Goal: Find specific page/section: Find specific page/section

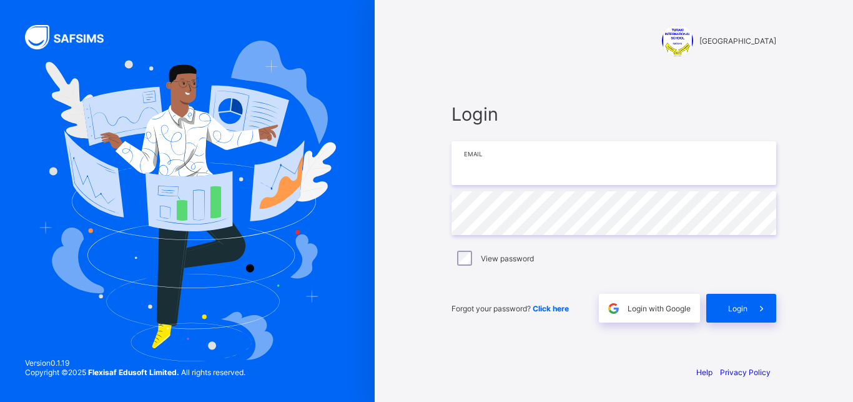
click at [483, 171] on input "email" at bounding box center [614, 163] width 325 height 44
type input "**********"
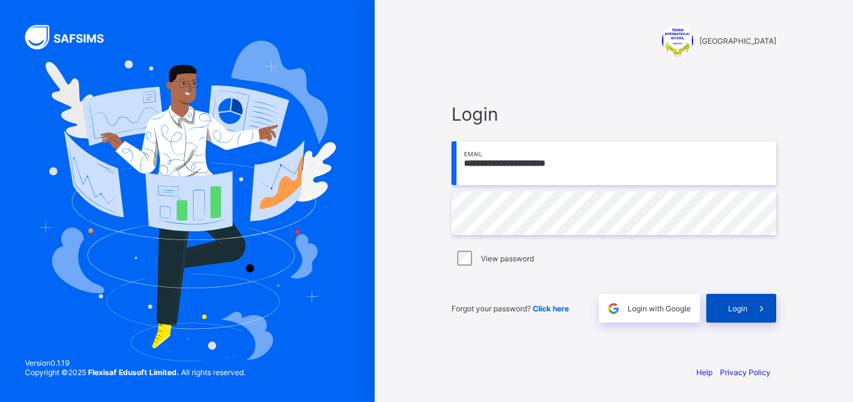
click at [730, 304] on span "Login" at bounding box center [737, 308] width 19 height 9
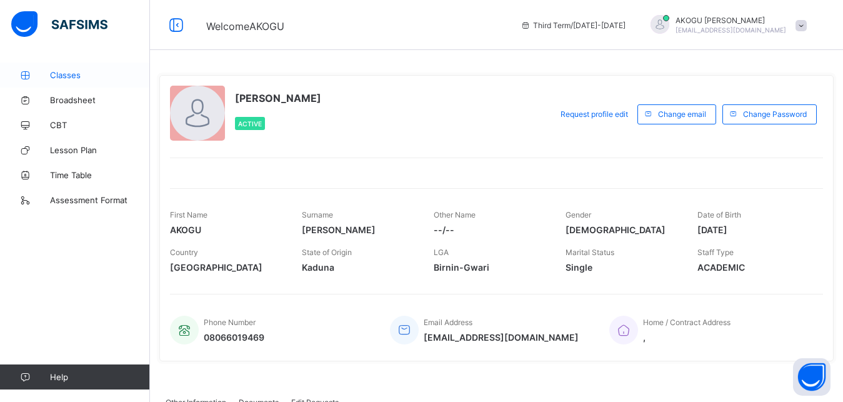
click at [70, 75] on span "Classes" at bounding box center [100, 75] width 100 height 10
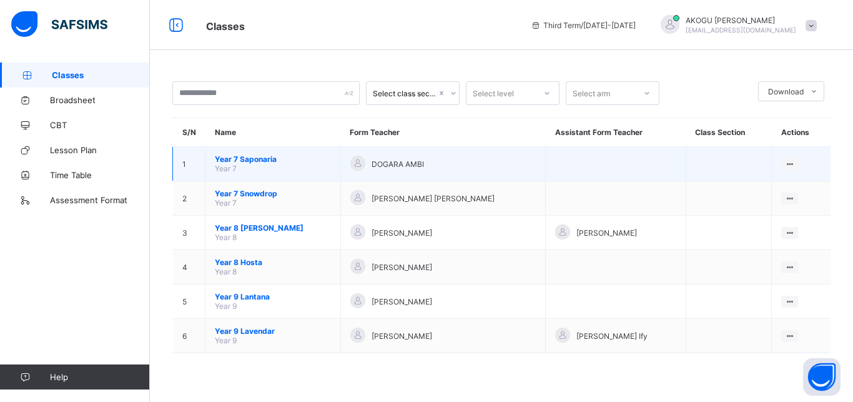
click at [254, 156] on span "Year 7 Saponaria" at bounding box center [273, 158] width 116 height 9
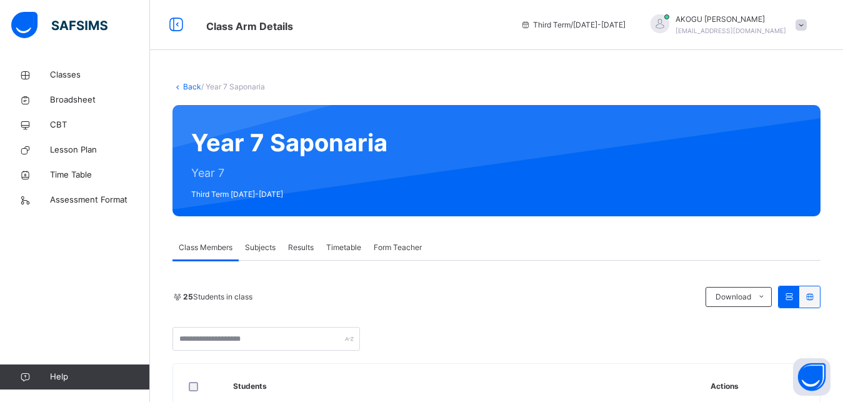
click at [262, 244] on span "Subjects" at bounding box center [260, 247] width 31 height 11
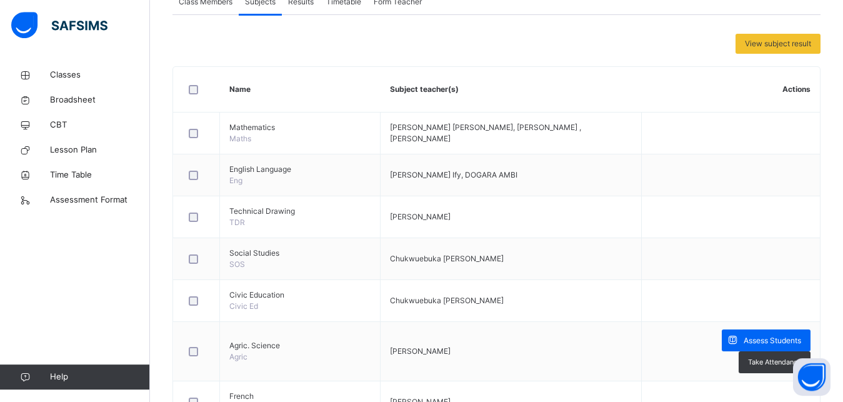
scroll to position [261, 0]
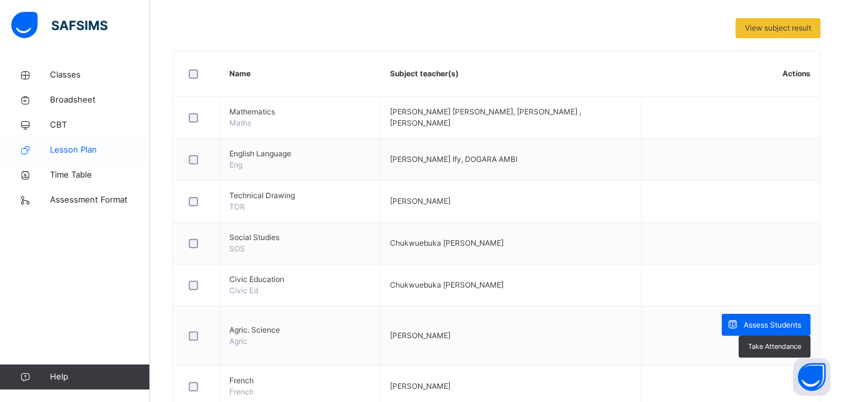
click at [84, 149] on span "Lesson Plan" at bounding box center [100, 150] width 100 height 12
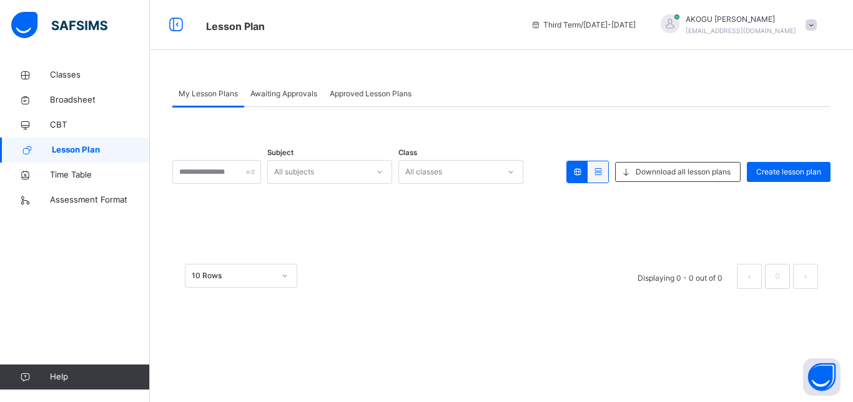
drag, startPoint x: 852, startPoint y: 194, endPoint x: 852, endPoint y: 204, distance: 10.6
click at [852, 204] on div "My Lesson Plans Awaiting Approvals Approved Lesson Plans My Lesson Plans More O…" at bounding box center [501, 190] width 703 height 257
click at [290, 91] on span "Awaiting Approvals" at bounding box center [283, 93] width 67 height 11
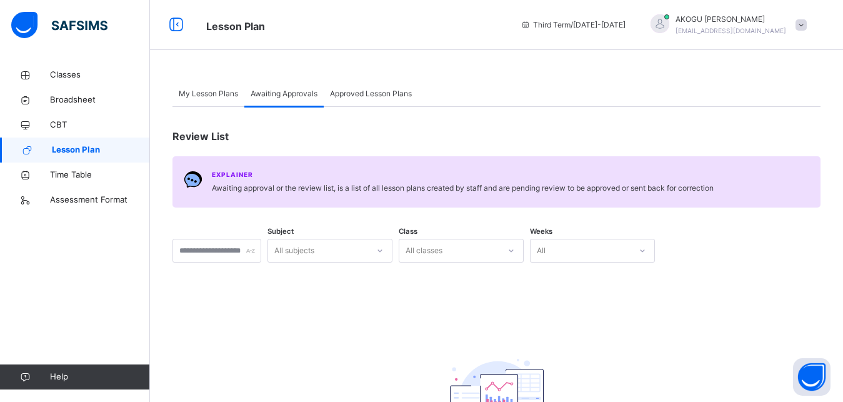
click at [374, 92] on span "Approved Lesson Plans" at bounding box center [371, 93] width 82 height 11
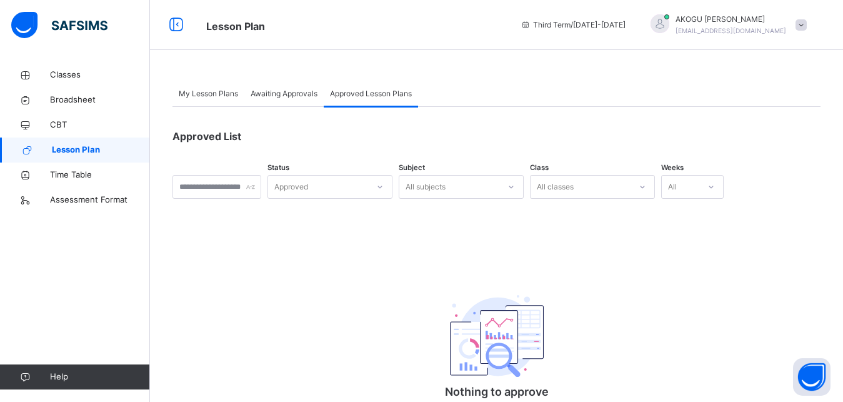
click at [274, 93] on span "Awaiting Approvals" at bounding box center [283, 93] width 67 height 11
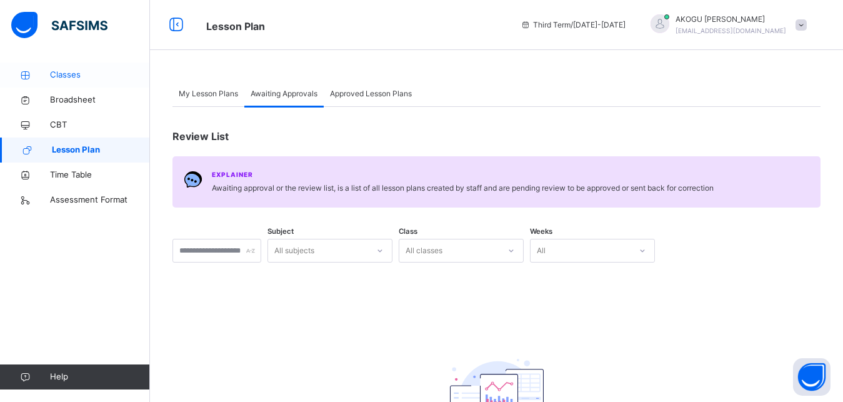
click at [67, 73] on span "Classes" at bounding box center [100, 75] width 100 height 12
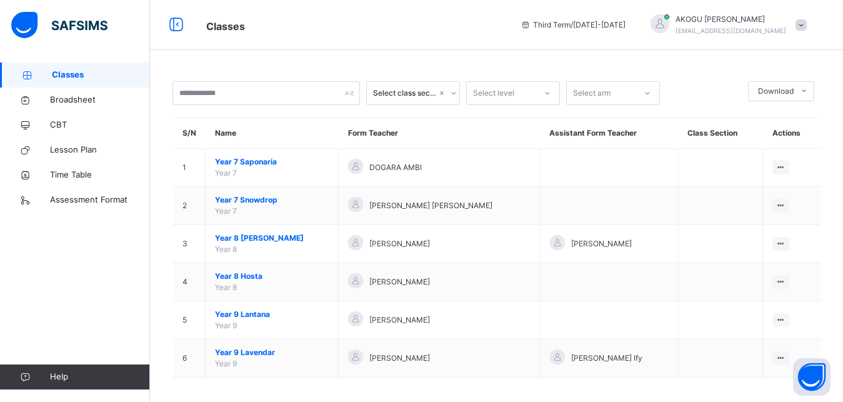
scroll to position [7, 0]
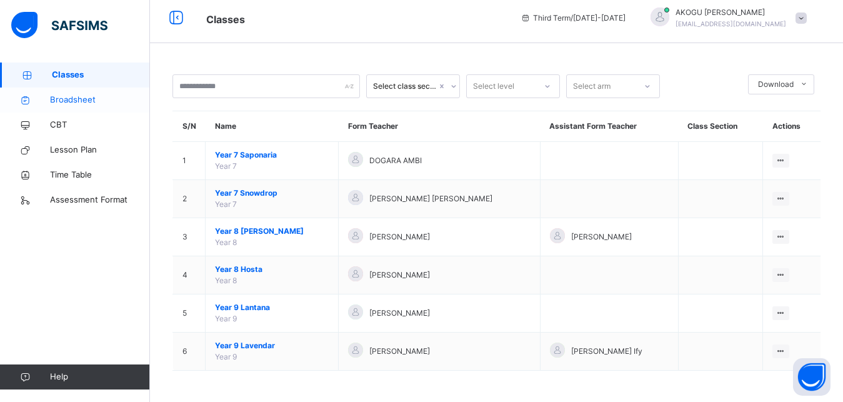
click at [69, 98] on span "Broadsheet" at bounding box center [100, 100] width 100 height 12
